Goal: Find specific page/section: Find specific page/section

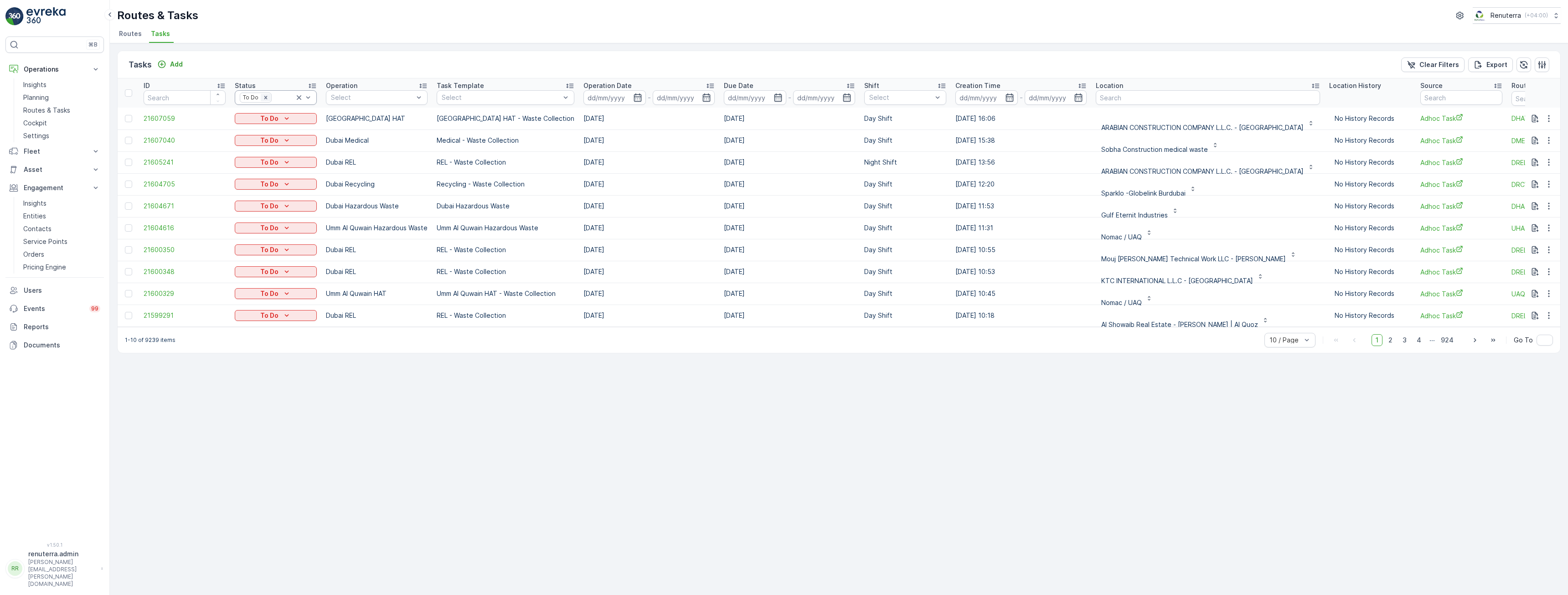
click at [264, 97] on icon "Remove To Do" at bounding box center [265, 97] width 6 height 6
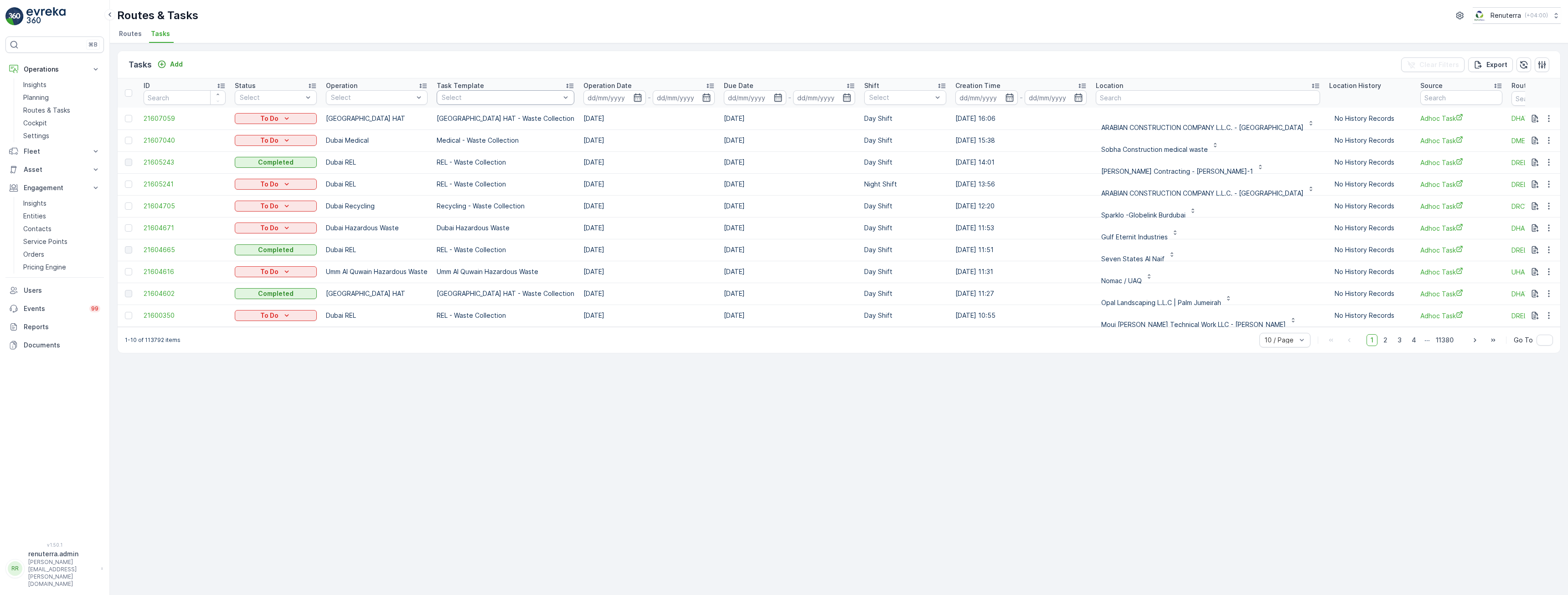
click at [491, 104] on div "Select" at bounding box center [505, 97] width 138 height 15
click at [514, 68] on div "Tasks Add Clear Filters Export" at bounding box center [839, 65] width 1443 height 27
click at [633, 96] on icon "button" at bounding box center [637, 97] width 9 height 9
click at [338, 406] on div "Tasks Add Clear Filters Export ID Status Select Operation Select Task Template …" at bounding box center [839, 319] width 1458 height 552
click at [130, 35] on span "Routes" at bounding box center [130, 33] width 23 height 9
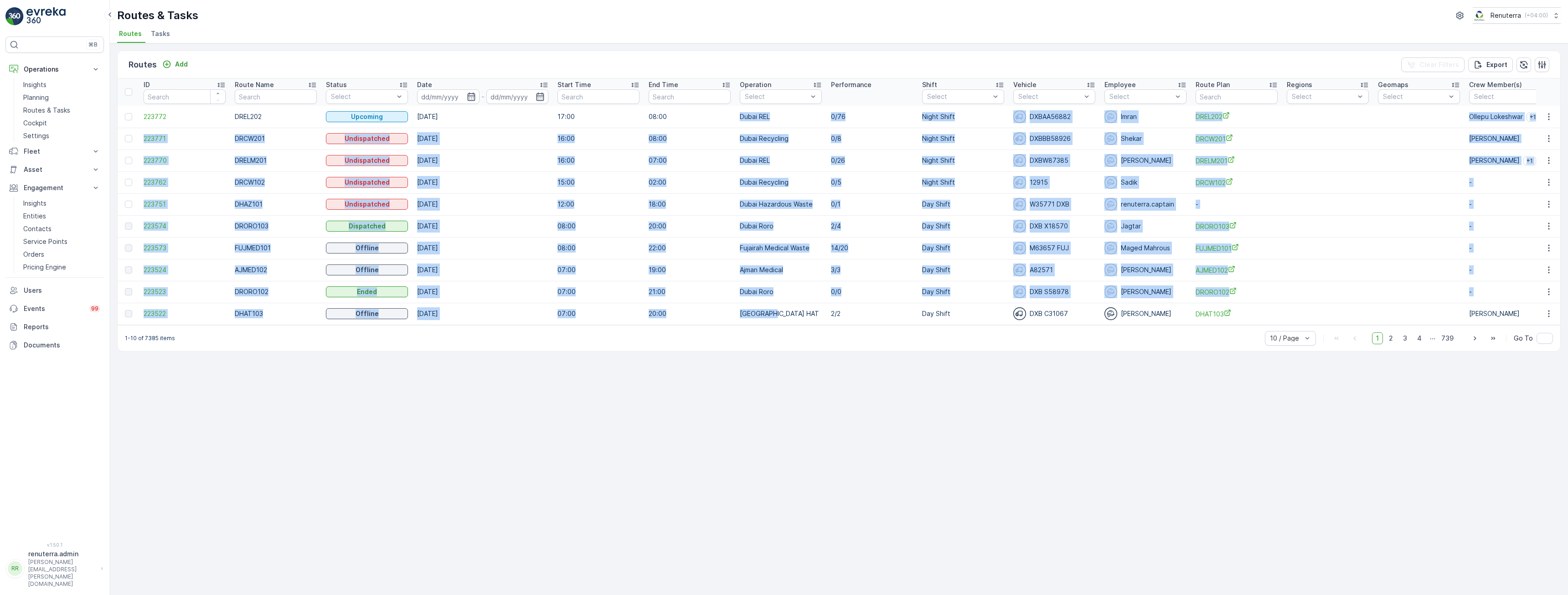
drag, startPoint x: 778, startPoint y: 315, endPoint x: 726, endPoint y: 116, distance: 205.7
click at [726, 116] on tbody "223772 DREL202 Upcoming [DATE] 17:00 08:00 Dubai REL 0/76 Night Shift DXBAA5688…" at bounding box center [1031, 215] width 1827 height 219
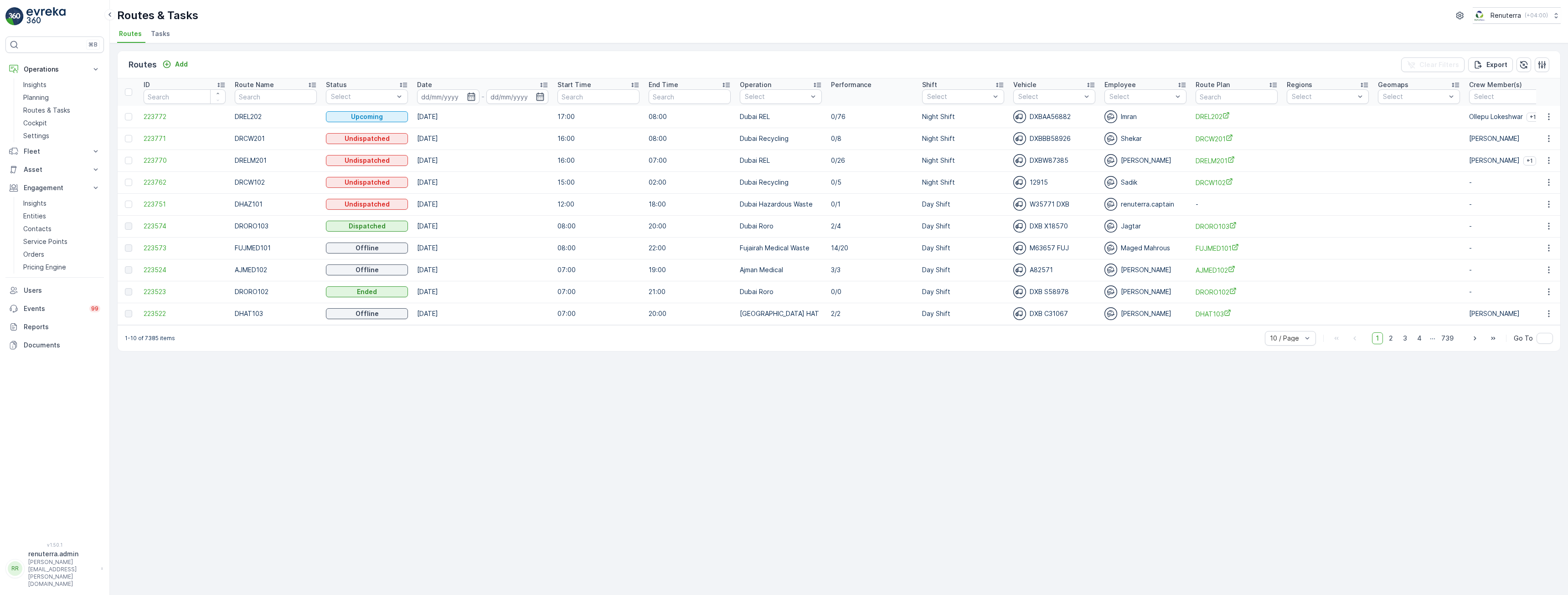
click at [718, 67] on div "Routes Add Clear Filters Export" at bounding box center [839, 65] width 1443 height 27
click at [469, 94] on icon "button" at bounding box center [471, 96] width 8 height 8
click at [555, 351] on div "1-10 of 7385 items 10 / Page 1 2 3 4 ... 739 Go To" at bounding box center [839, 338] width 1443 height 26
click at [563, 324] on td "07:00" at bounding box center [598, 314] width 91 height 22
click at [796, 91] on div "Select" at bounding box center [780, 97] width 82 height 15
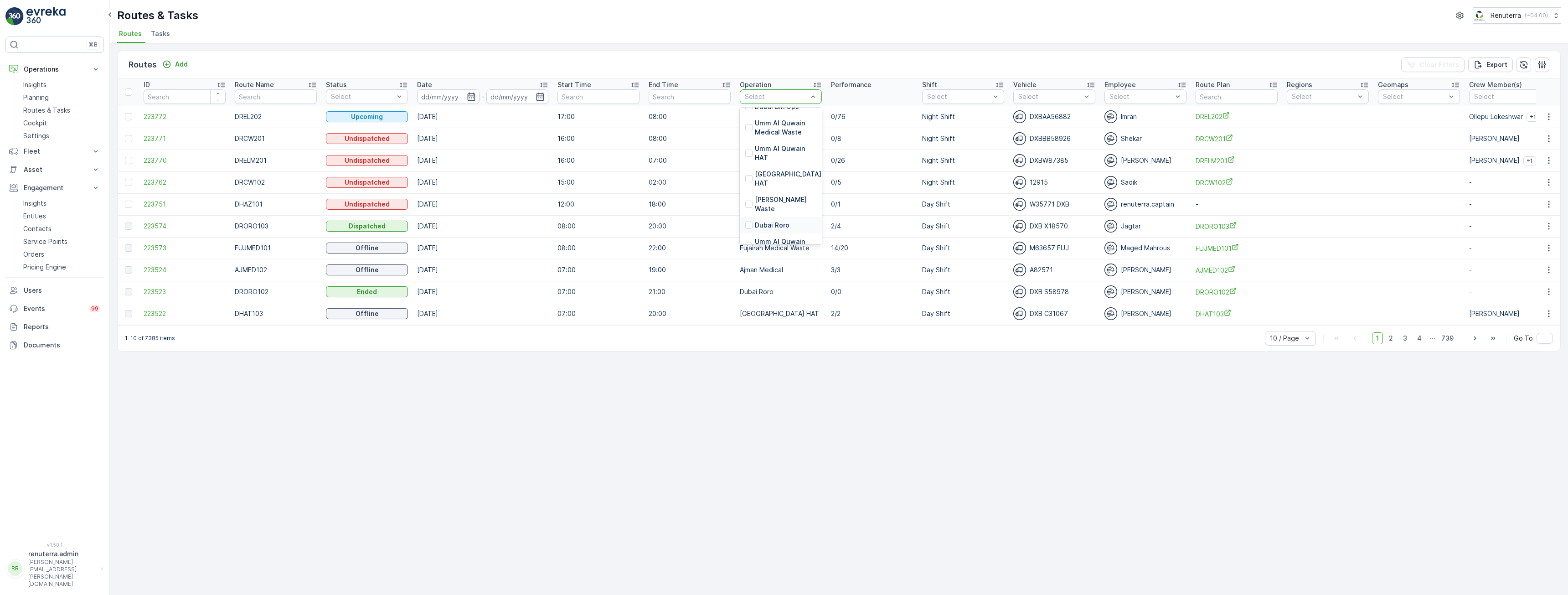
scroll to position [202, 0]
click at [765, 197] on p "Dubai REL" at bounding box center [771, 201] width 32 height 9
